Goal: Information Seeking & Learning: Check status

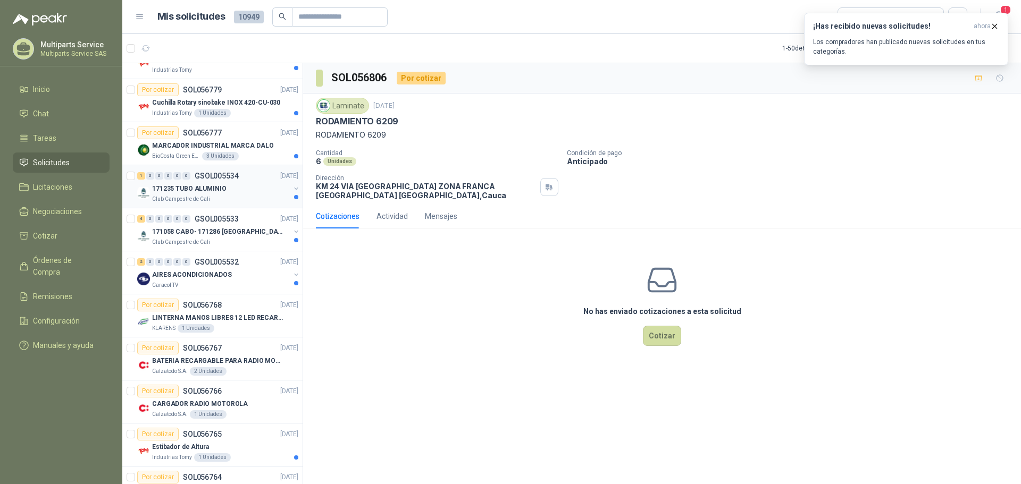
scroll to position [372, 0]
click at [247, 273] on div "AIRES ACONDICIONADOS" at bounding box center [221, 274] width 138 height 13
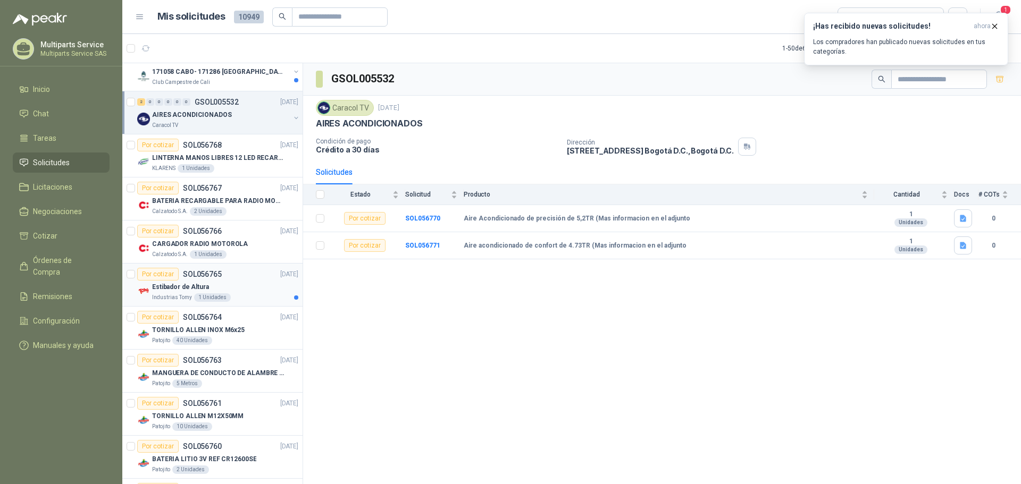
scroll to position [160, 0]
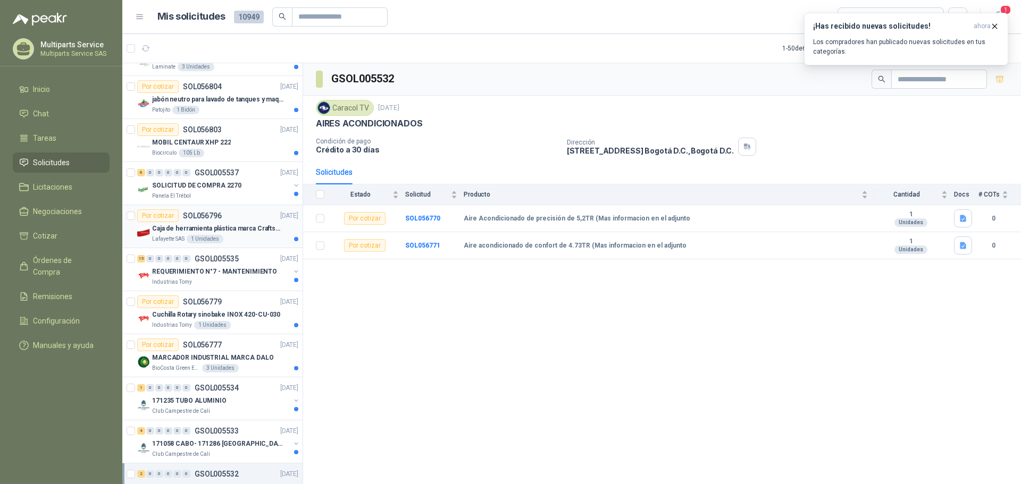
click at [220, 230] on p "Caja de herramienta plástica marca Craftsman de 26 pulgadas color rojo y nego" at bounding box center [218, 229] width 132 height 10
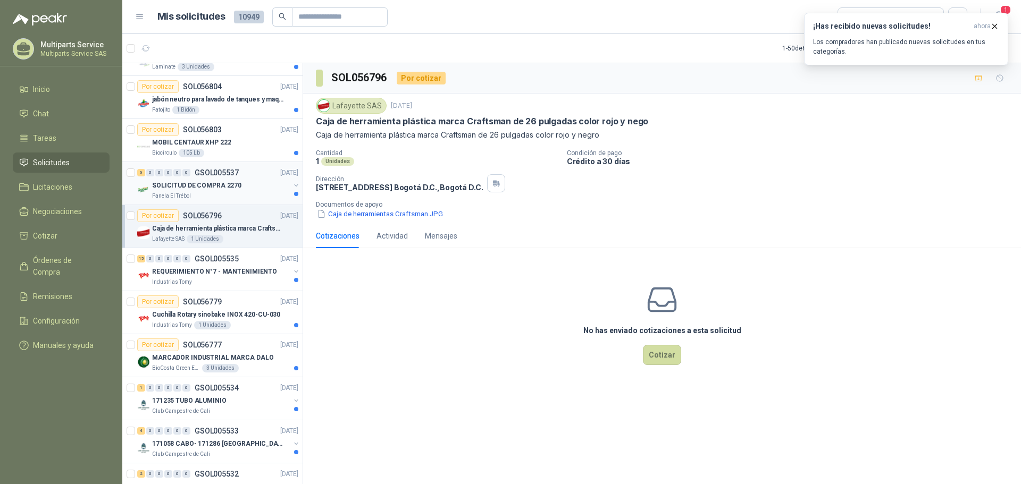
click at [253, 194] on div "Panela El Trébol" at bounding box center [221, 196] width 138 height 9
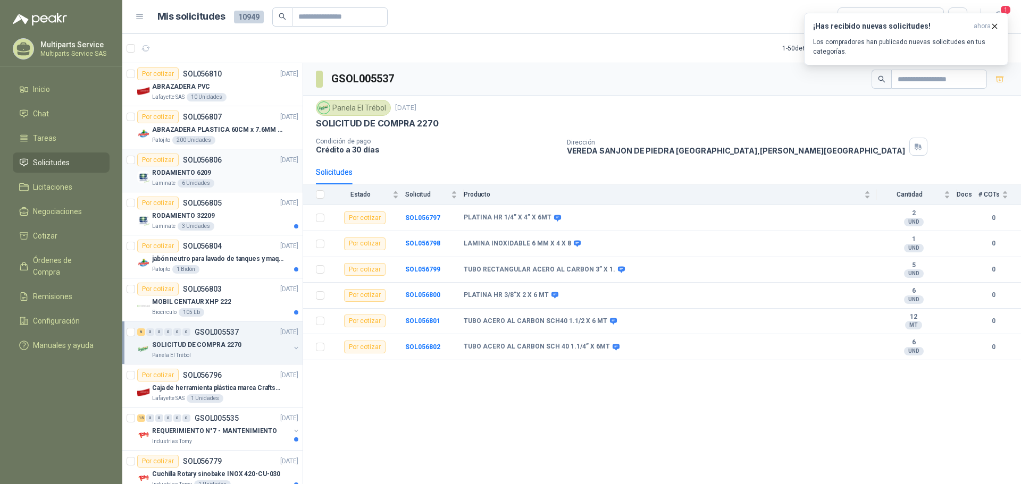
click at [261, 163] on div "Por cotizar SOL056806 [DATE]" at bounding box center [217, 160] width 161 height 13
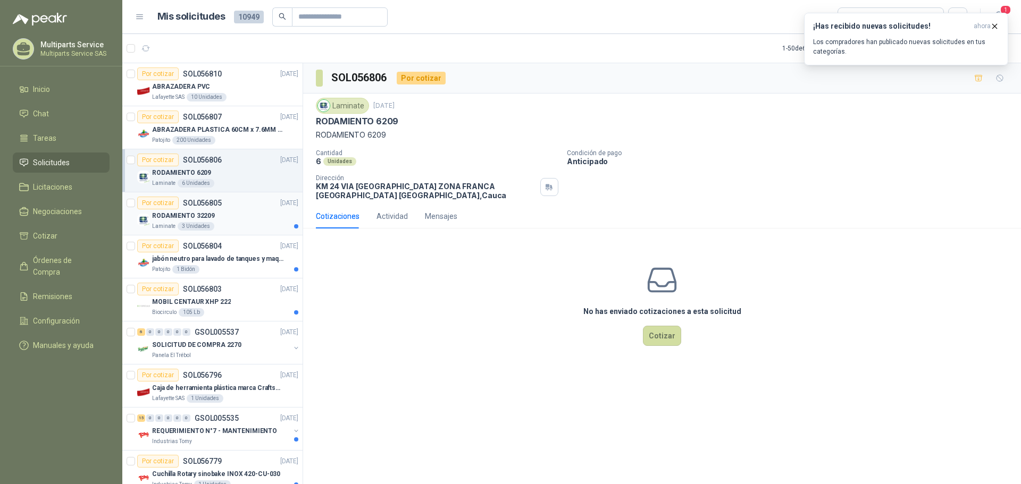
click at [250, 224] on div "Laminate 3 Unidades" at bounding box center [225, 226] width 146 height 9
click at [258, 255] on p "jabón neutro para lavado de tanques y maquinas." at bounding box center [218, 259] width 132 height 10
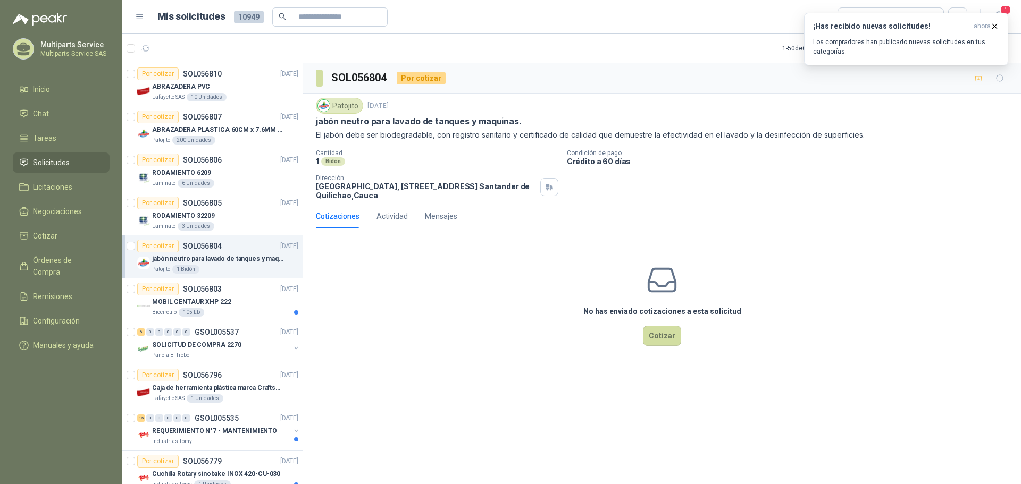
click at [75, 159] on li "Solicitudes" at bounding box center [61, 163] width 84 height 12
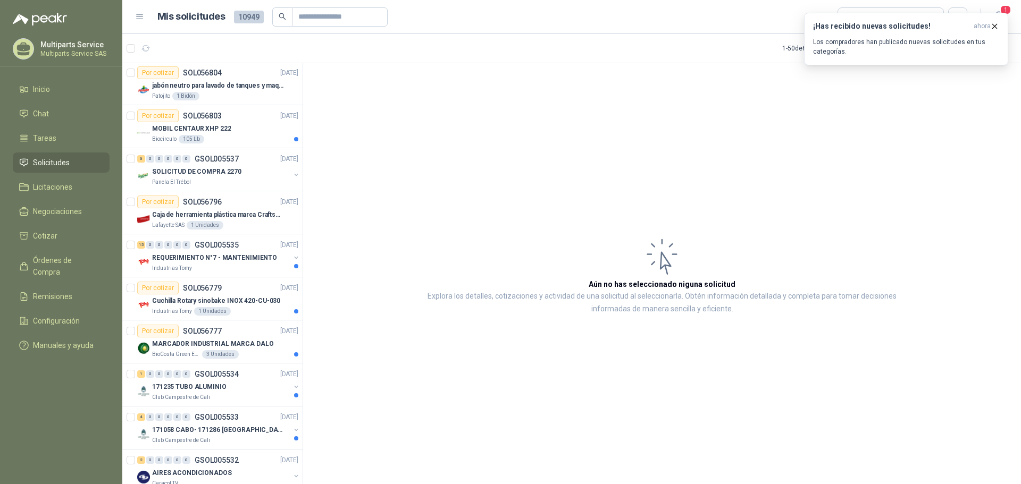
scroll to position [372, 0]
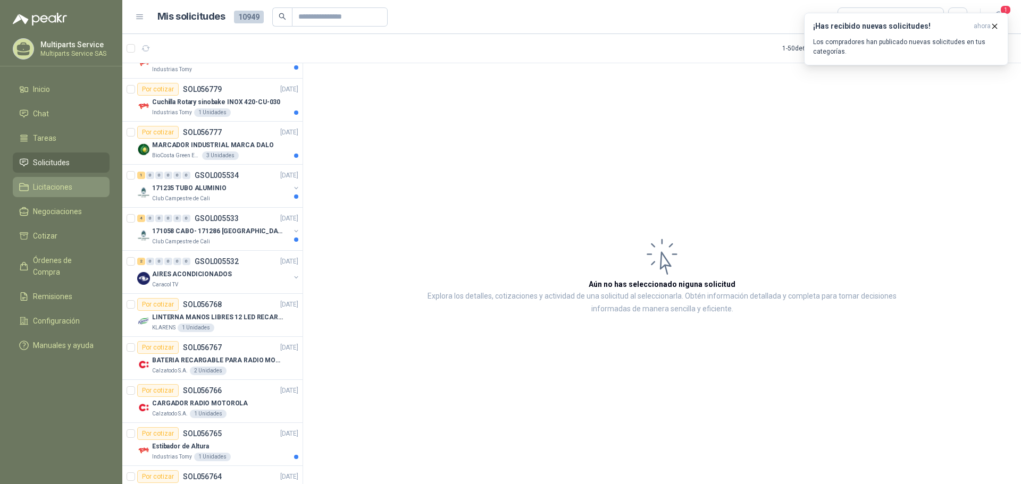
click at [81, 191] on li "Licitaciones" at bounding box center [61, 187] width 84 height 12
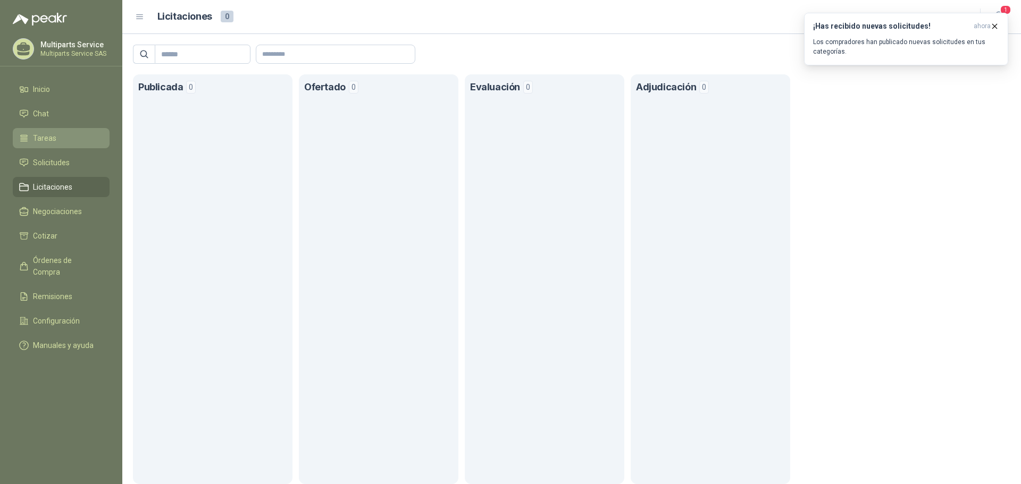
click at [48, 136] on span "Tareas" at bounding box center [44, 138] width 23 height 12
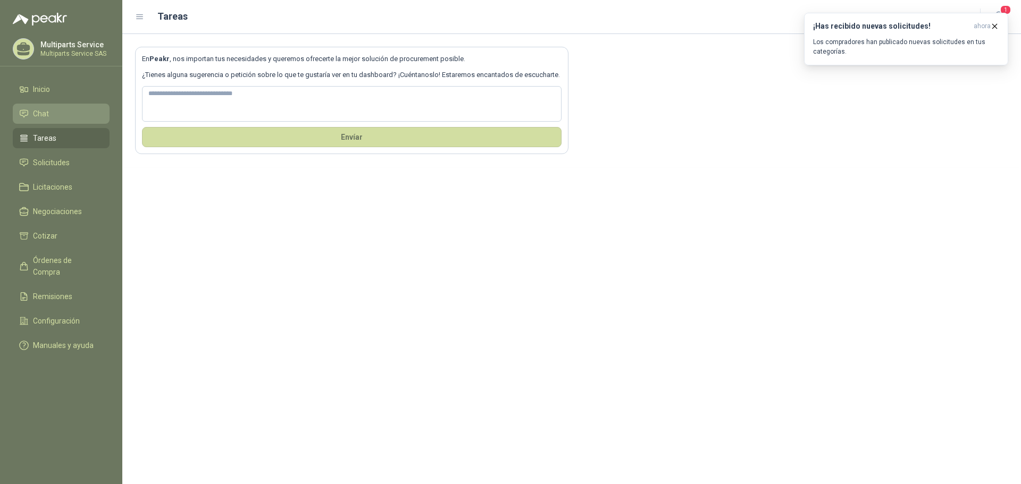
click at [64, 112] on li "Chat" at bounding box center [61, 114] width 84 height 12
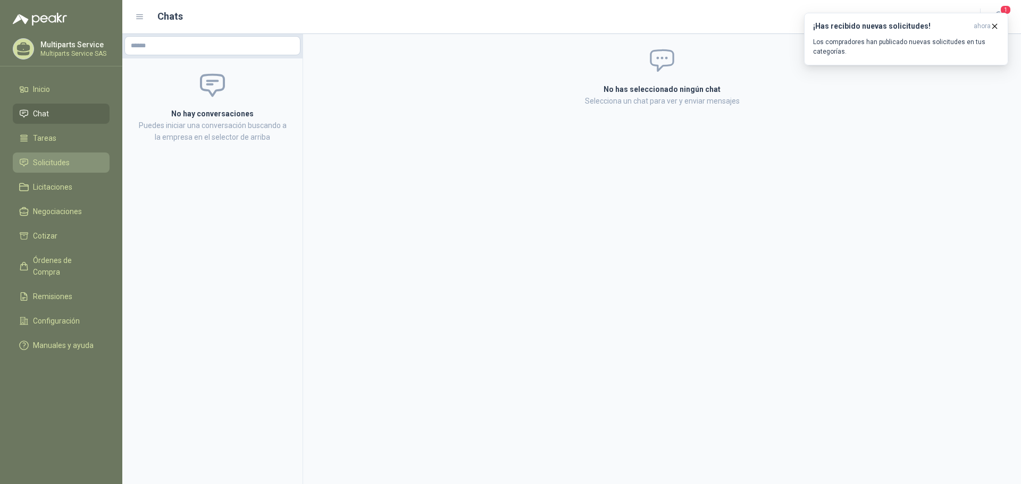
click at [62, 161] on span "Solicitudes" at bounding box center [51, 163] width 37 height 12
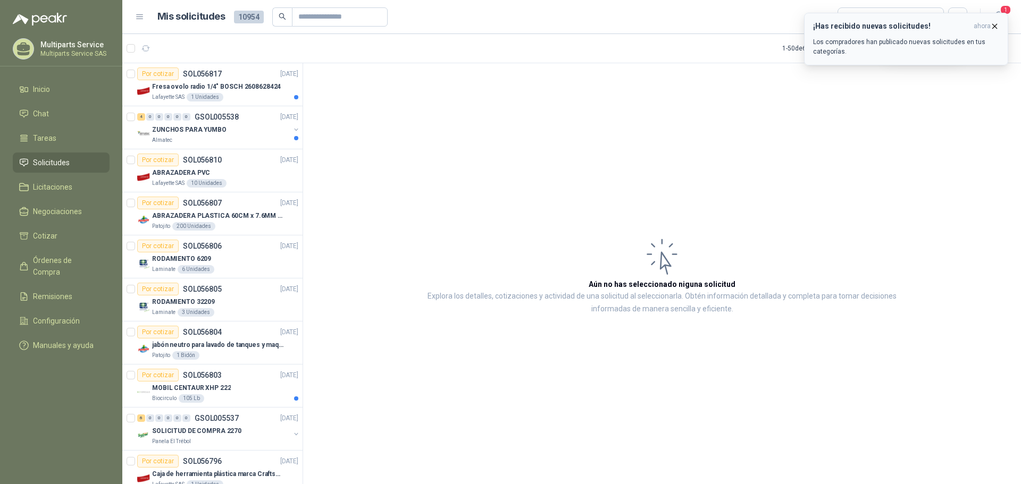
click at [982, 27] on span "ahora" at bounding box center [981, 26] width 17 height 9
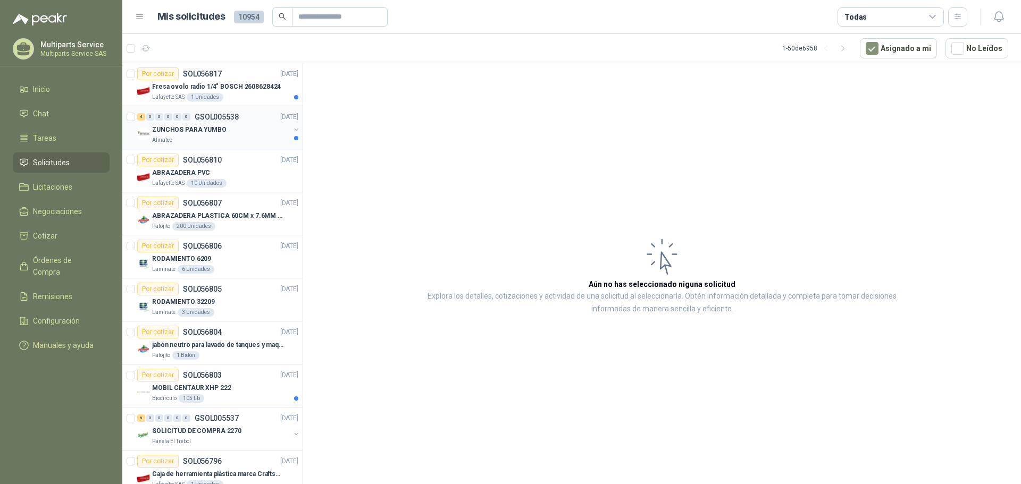
click at [229, 135] on div "ZUNCHOS PARA YUMBO" at bounding box center [221, 129] width 138 height 13
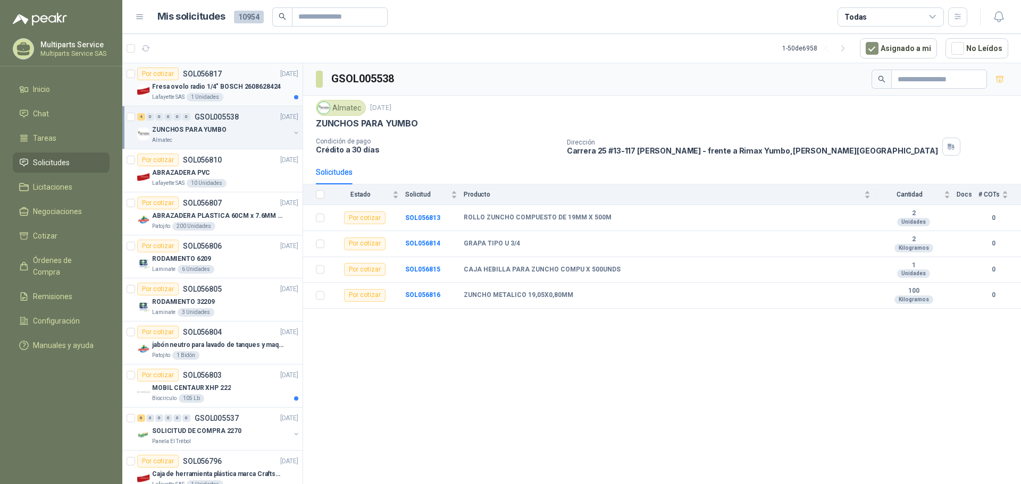
click at [247, 93] on div "Fresa ovolo radio 1/4" BOSCH 2608628424" at bounding box center [225, 86] width 146 height 13
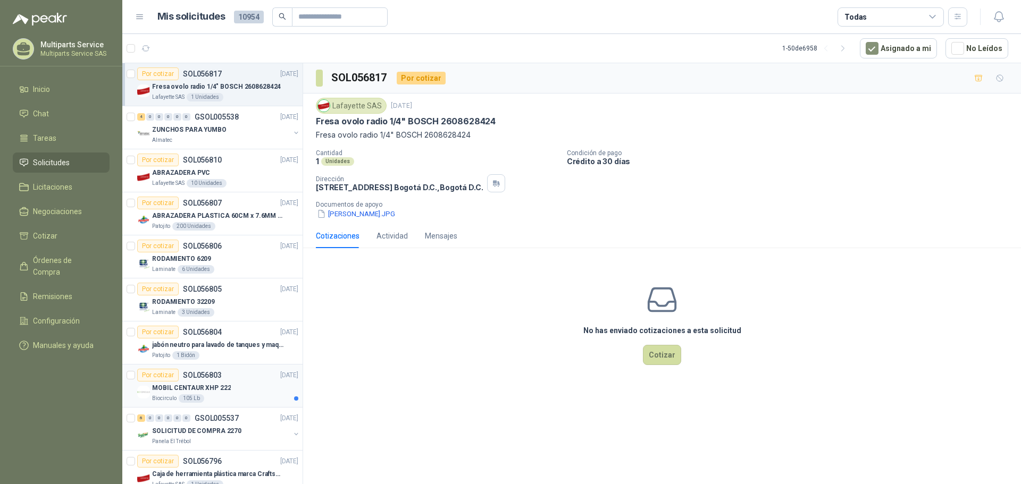
click at [214, 390] on p "MOBIL CENTAUR XHP 222" at bounding box center [191, 388] width 79 height 10
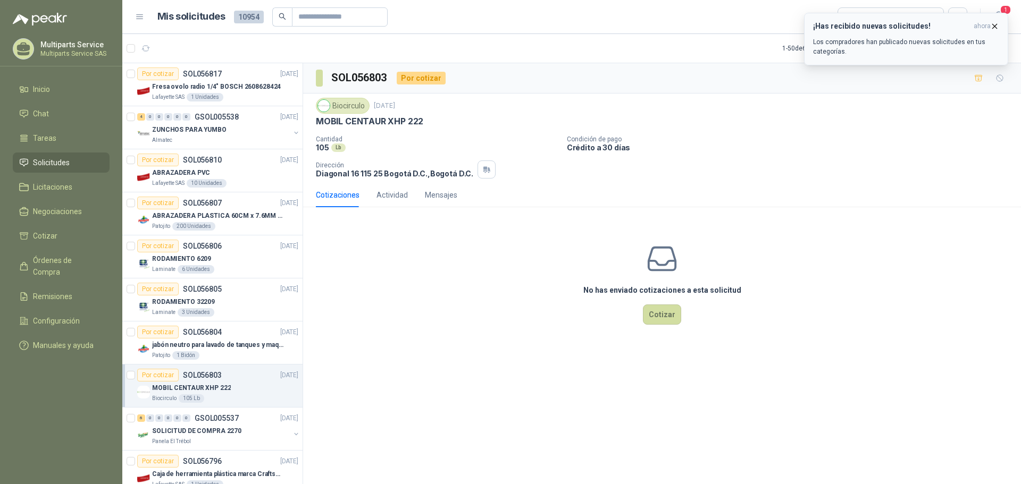
click at [950, 30] on h3 "¡Has recibido nuevas solicitudes!" at bounding box center [891, 26] width 156 height 9
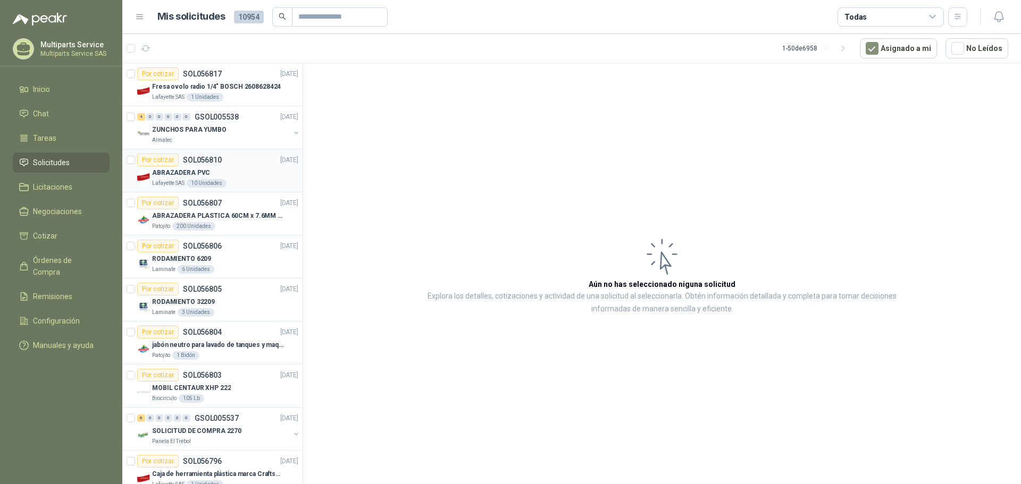
scroll to position [266, 0]
